Goal: Transaction & Acquisition: Purchase product/service

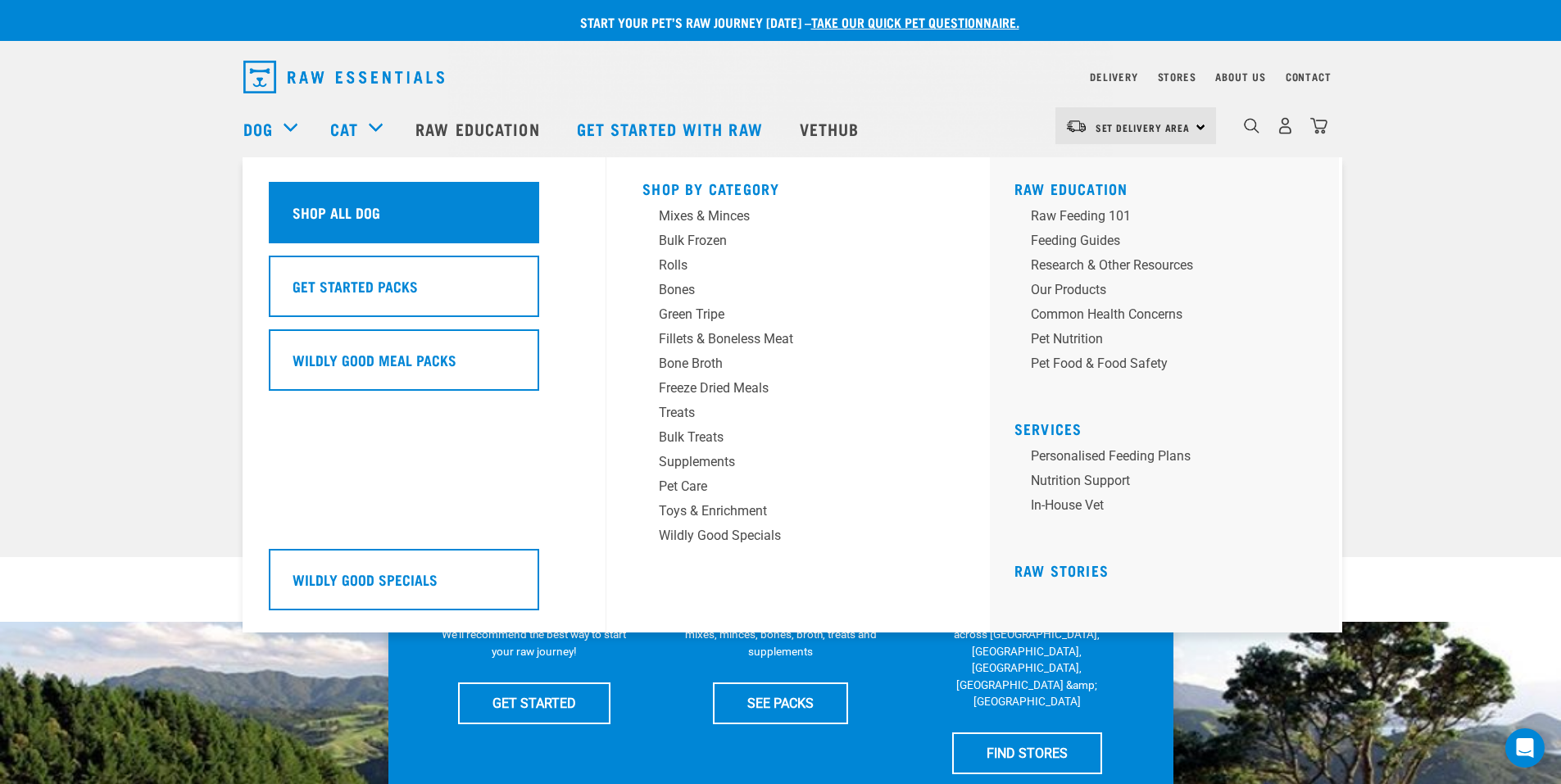
click at [304, 202] on h5 "Shop All Dog" at bounding box center [336, 212] width 88 height 21
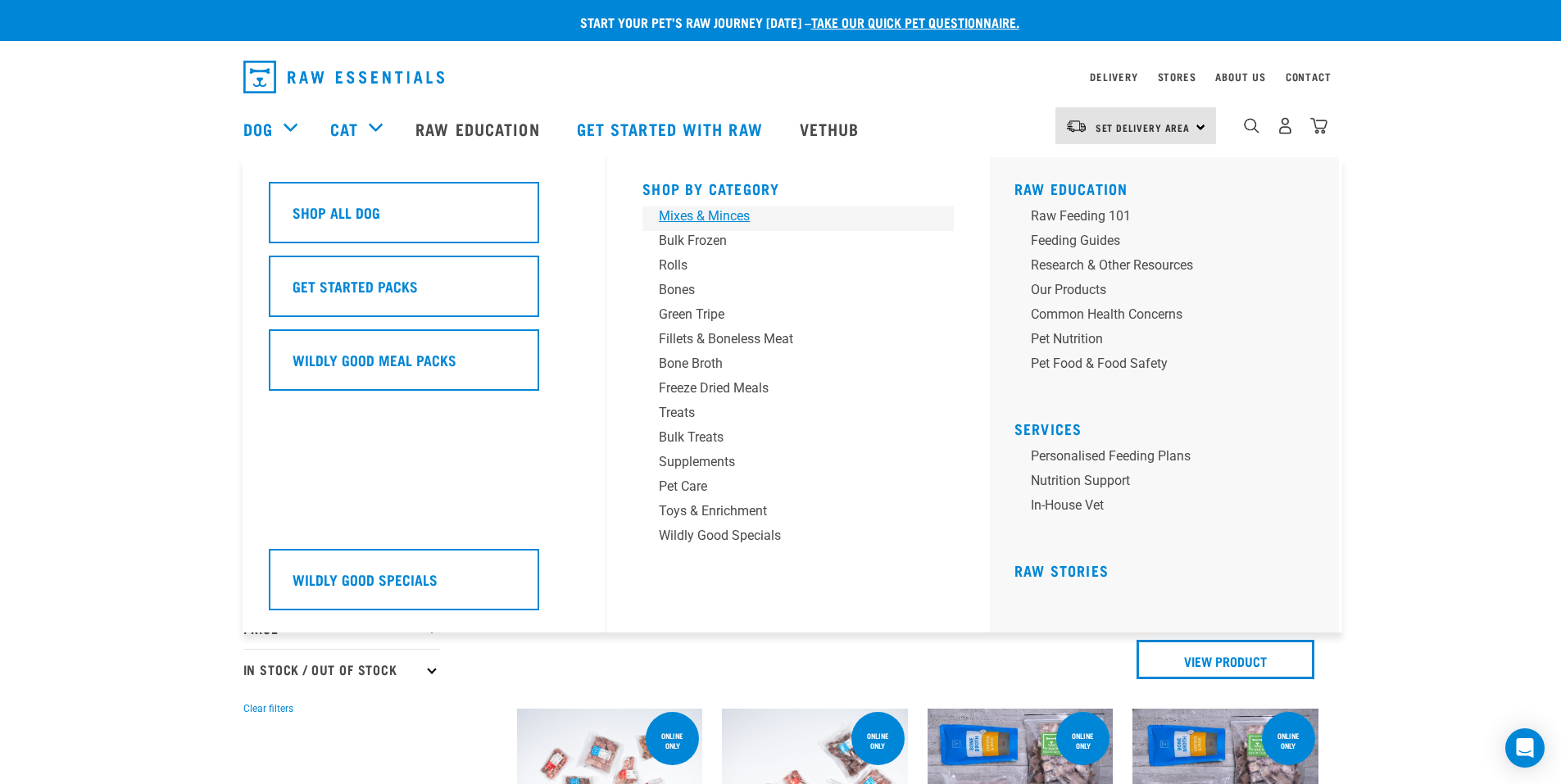
click at [727, 222] on div "Mixes & Minces" at bounding box center [786, 216] width 255 height 19
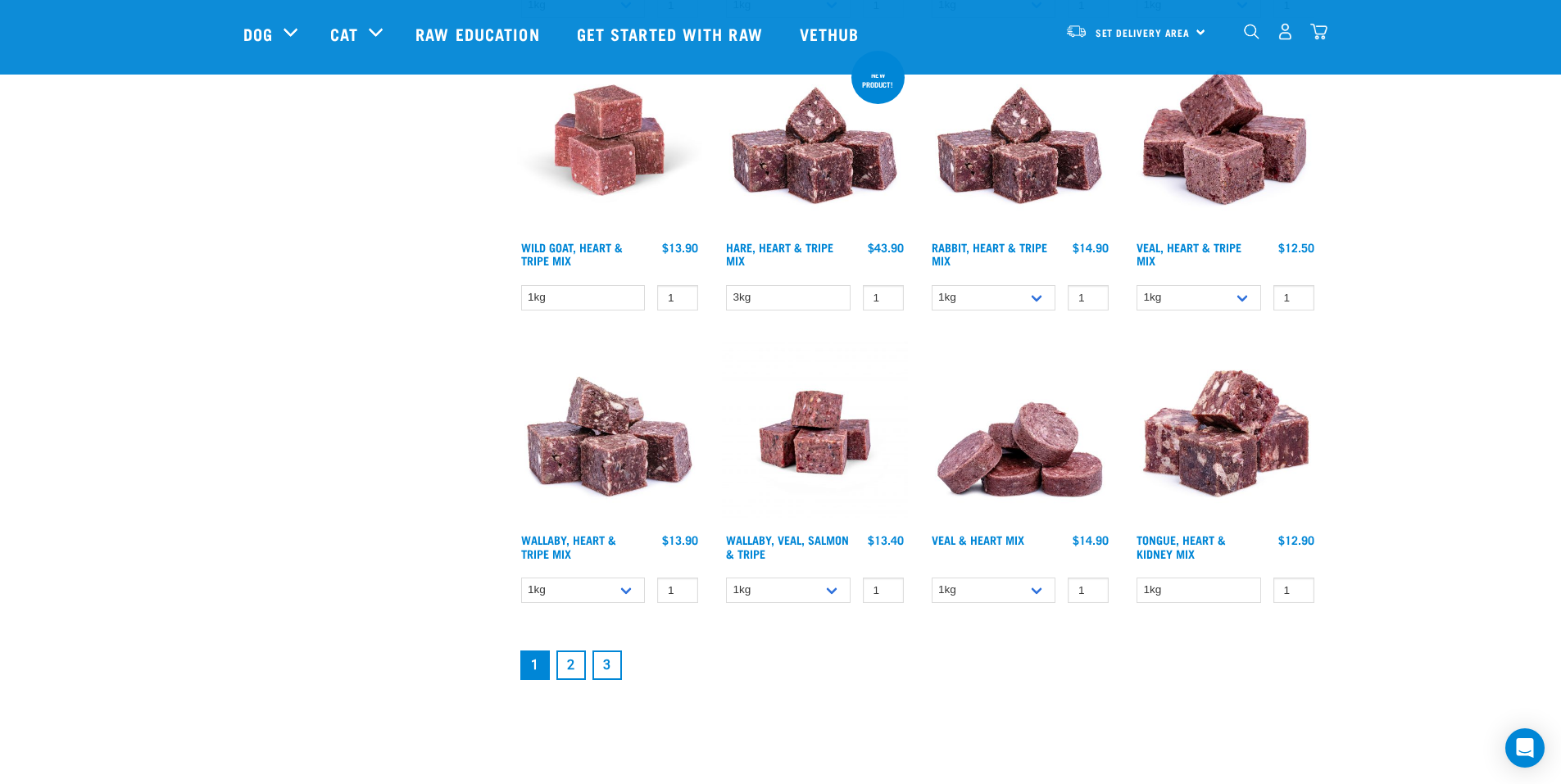
scroll to position [1965, 0]
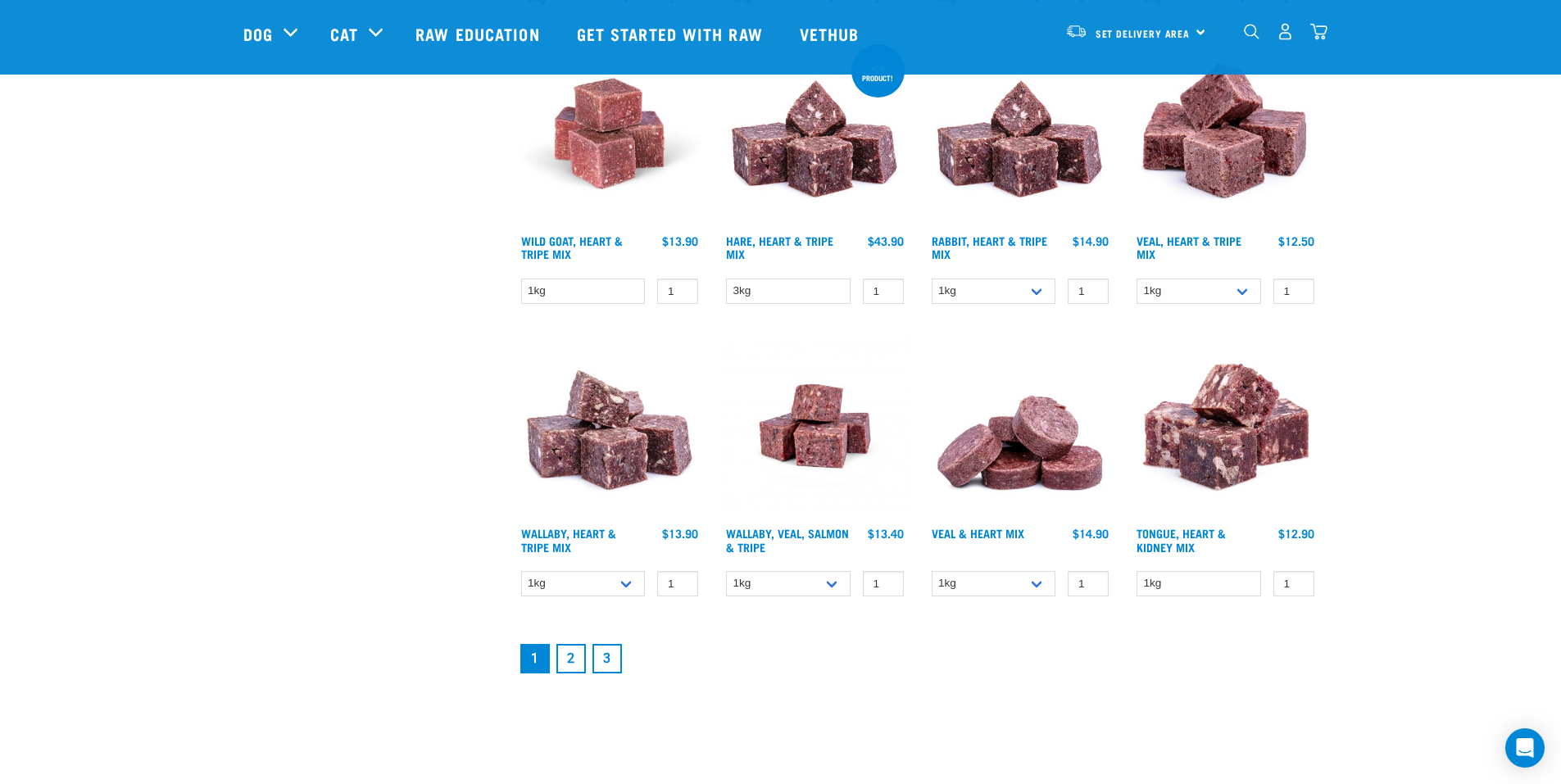
click at [793, 609] on div "Wallaby, Veal, Salmon & Tripe 1 0 100 0 100 0 100" at bounding box center [814, 470] width 206 height 292
click at [793, 592] on select "1kg 3kg Bulk (18kg)" at bounding box center [788, 583] width 125 height 25
click at [792, 588] on select "1kg 3kg Bulk (18kg)" at bounding box center [788, 583] width 125 height 25
click at [571, 655] on link "2" at bounding box center [571, 658] width 29 height 29
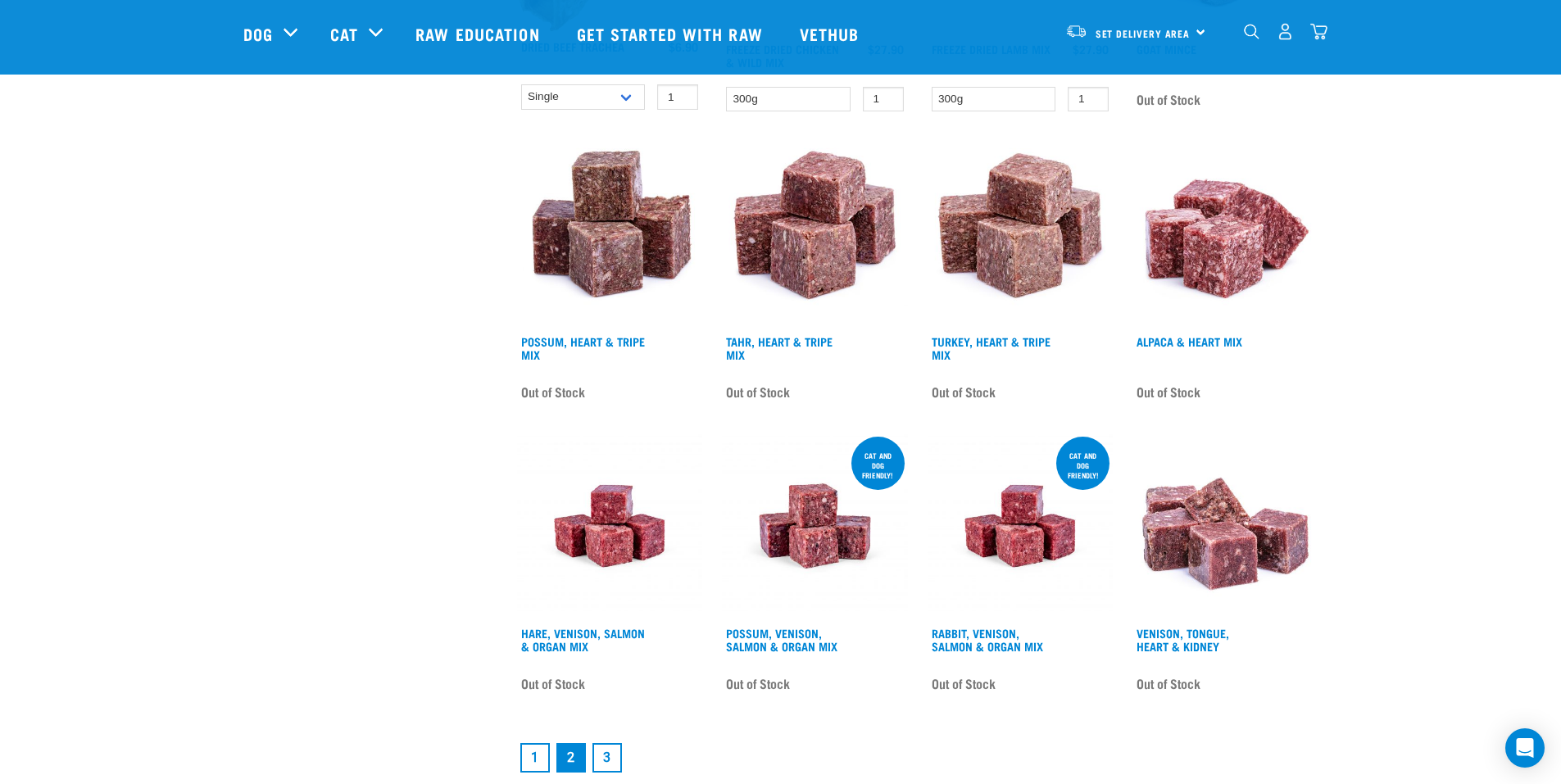
scroll to position [1883, 0]
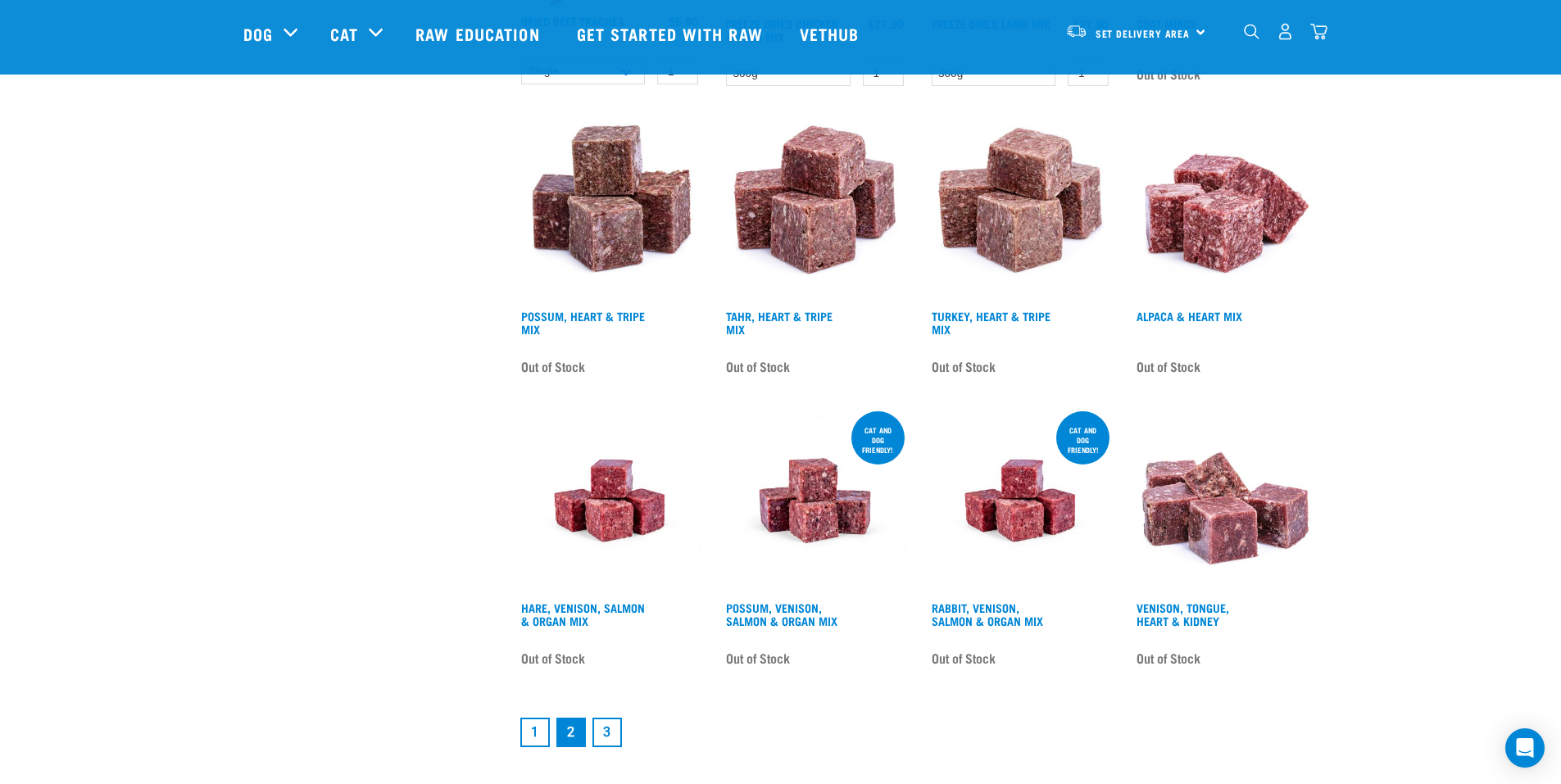
click at [534, 729] on link "1" at bounding box center [535, 732] width 29 height 29
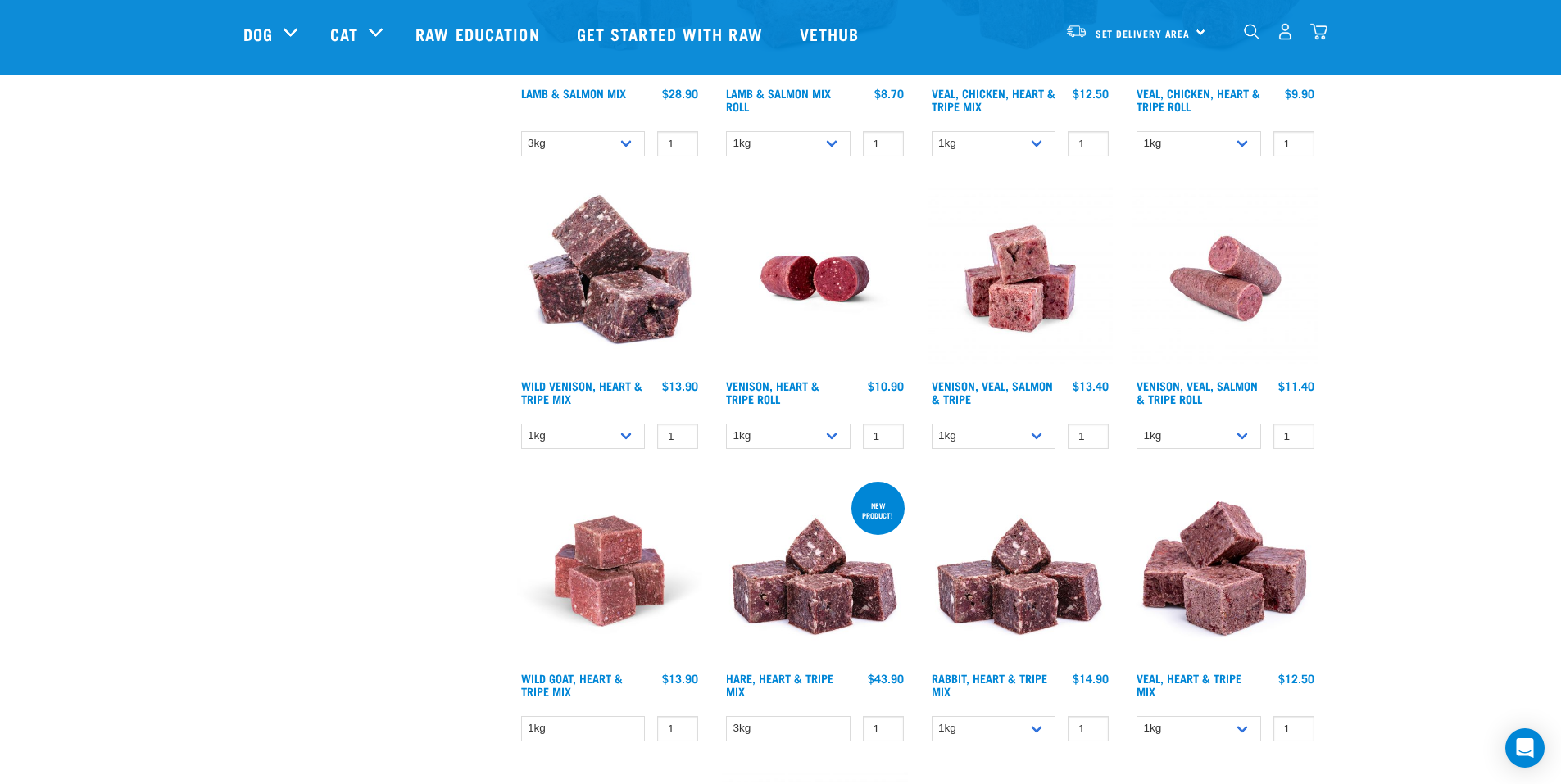
scroll to position [1555, 0]
